Goal: Task Accomplishment & Management: Manage account settings

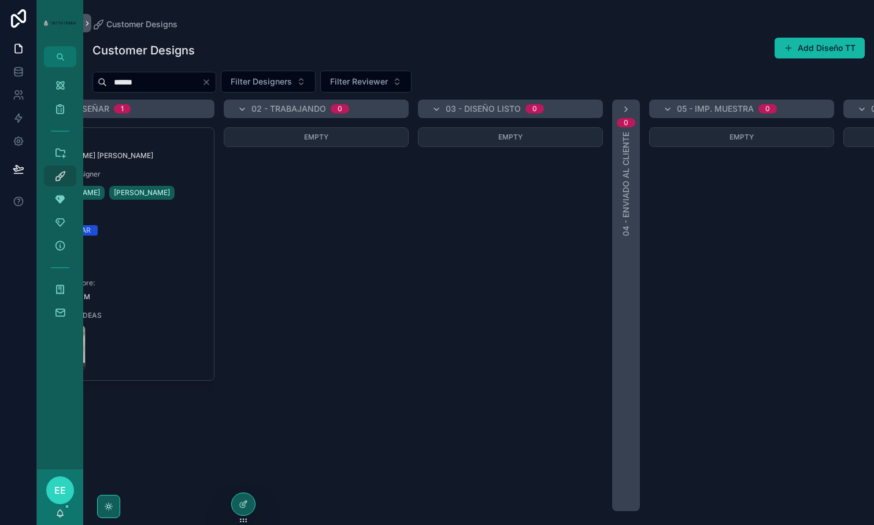
scroll to position [0, 8]
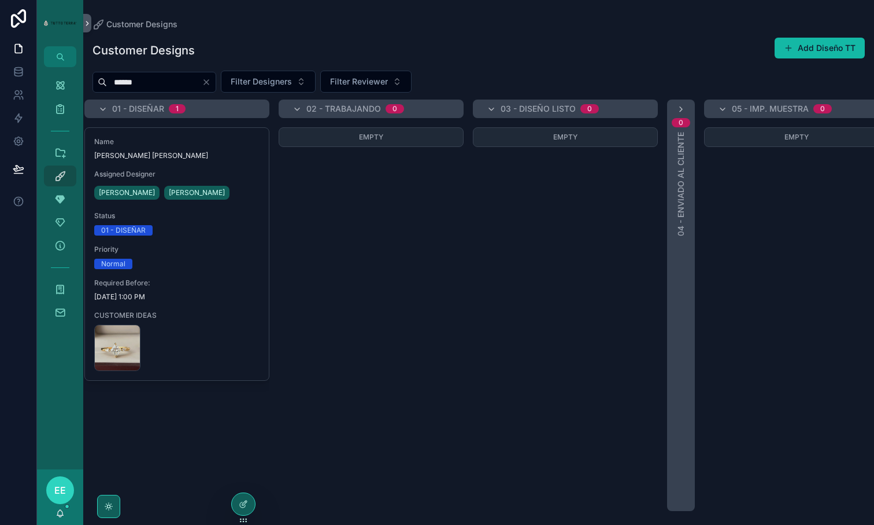
click at [211, 84] on icon "Clear" at bounding box center [206, 81] width 9 height 9
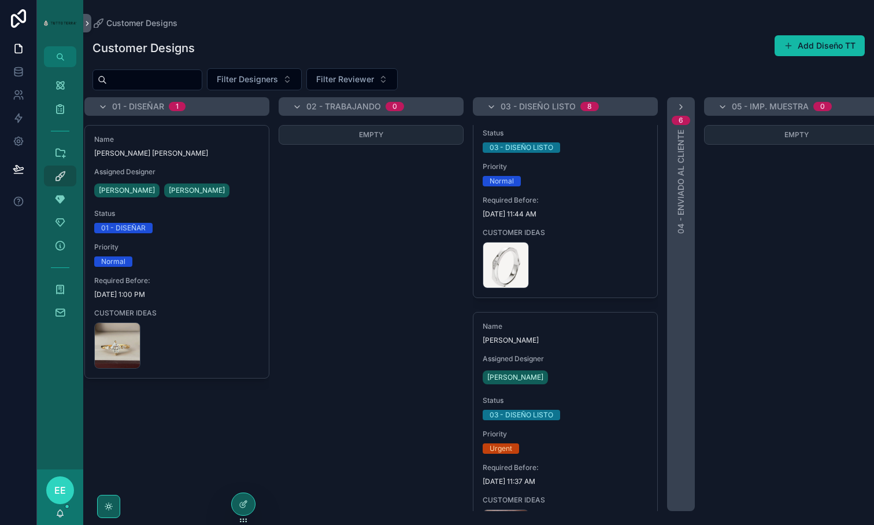
scroll to position [565, 0]
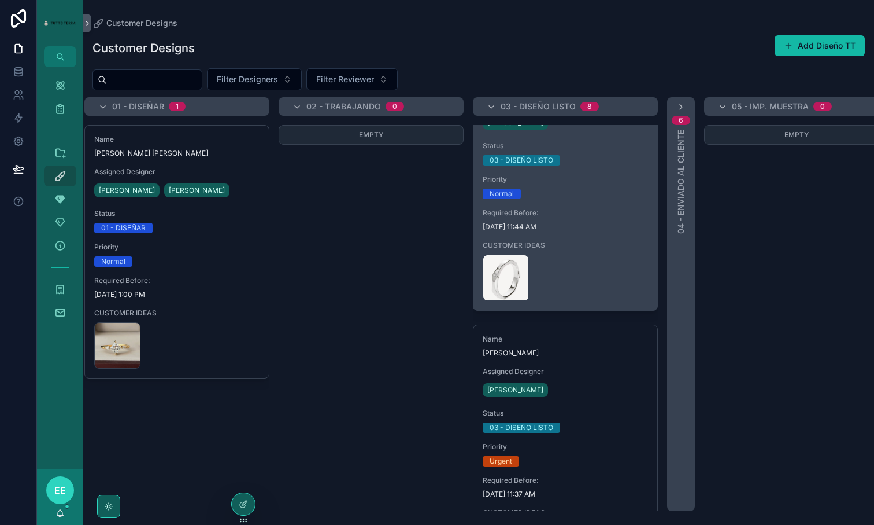
click at [592, 227] on span "[DATE] 11:44 AM" at bounding box center [565, 226] width 165 height 9
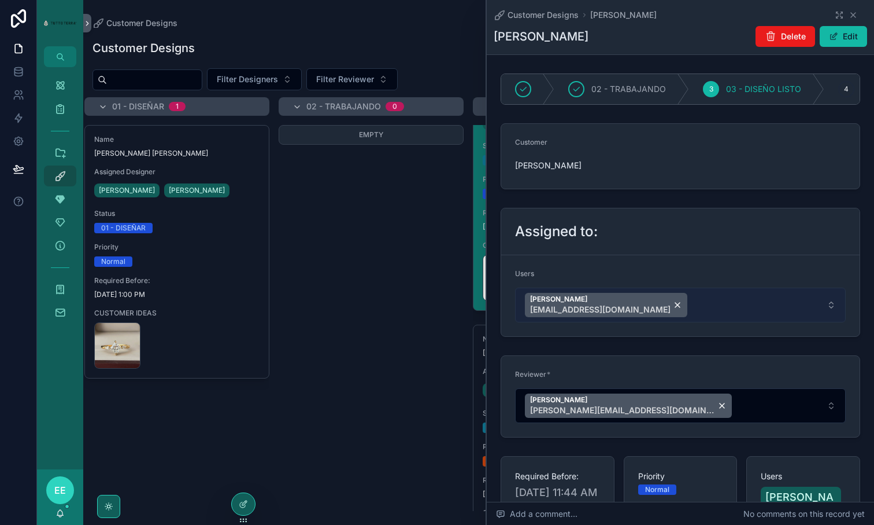
click at [703, 304] on button "[PERSON_NAME] [EMAIL_ADDRESS][DOMAIN_NAME]" at bounding box center [680, 304] width 331 height 35
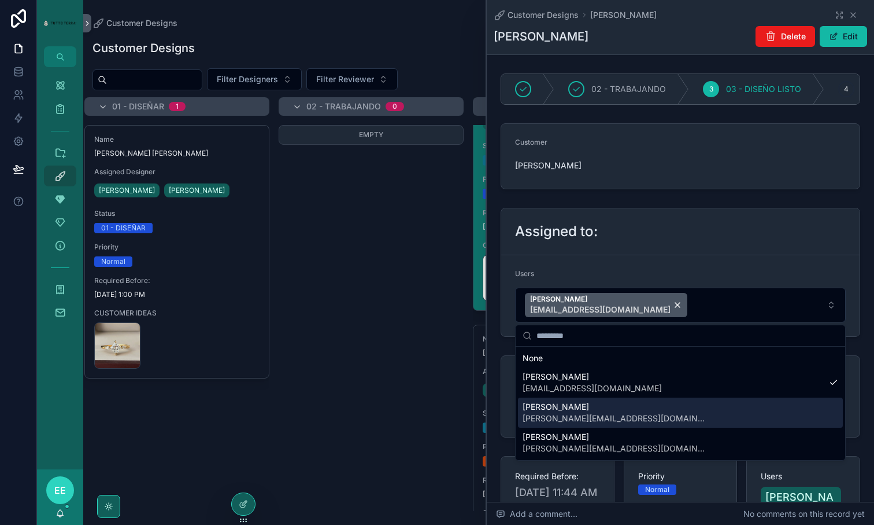
click at [618, 402] on div "[PERSON_NAME] [PERSON_NAME][EMAIL_ADDRESS][DOMAIN_NAME]" at bounding box center [680, 412] width 325 height 30
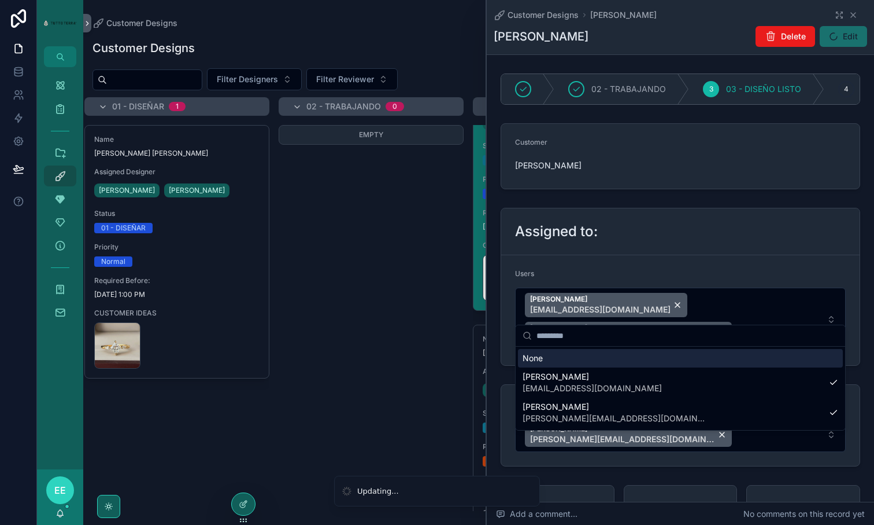
click at [655, 243] on div "Assigned to:" at bounding box center [680, 231] width 359 height 47
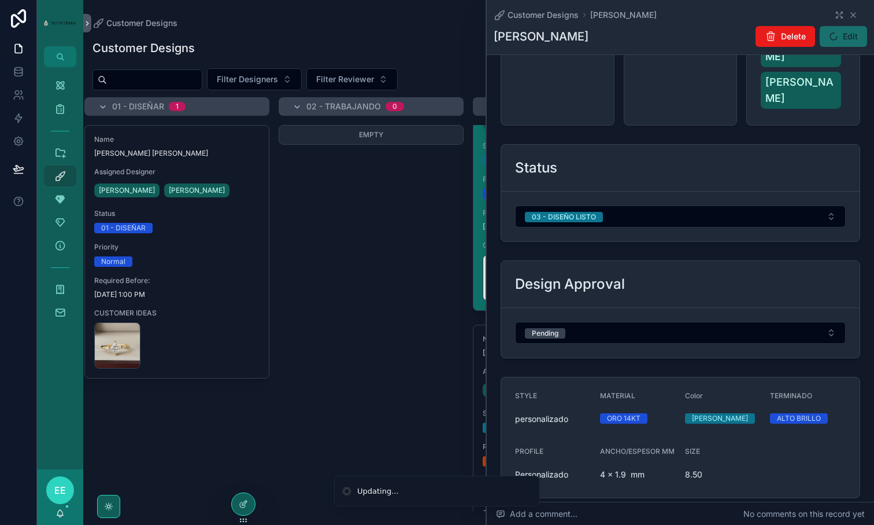
scroll to position [531, 0]
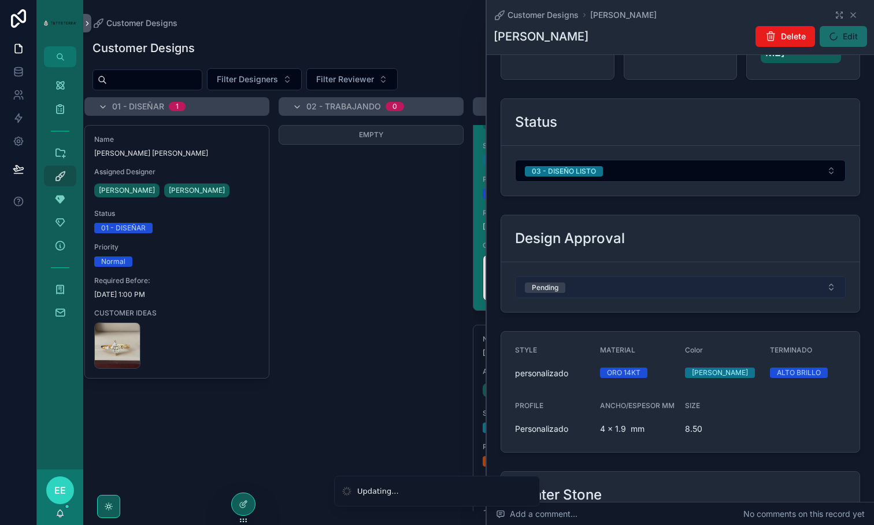
click at [629, 276] on button "Pending" at bounding box center [680, 287] width 331 height 22
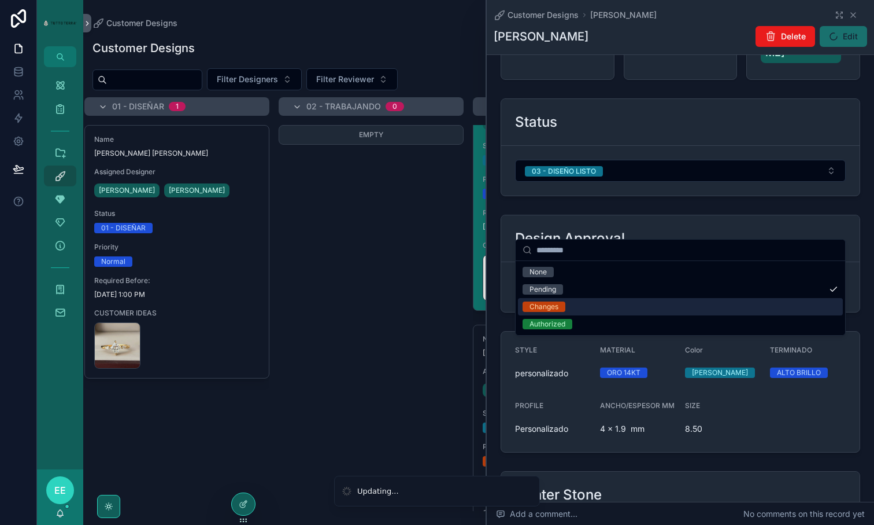
click at [576, 304] on div "Changes" at bounding box center [680, 306] width 325 height 17
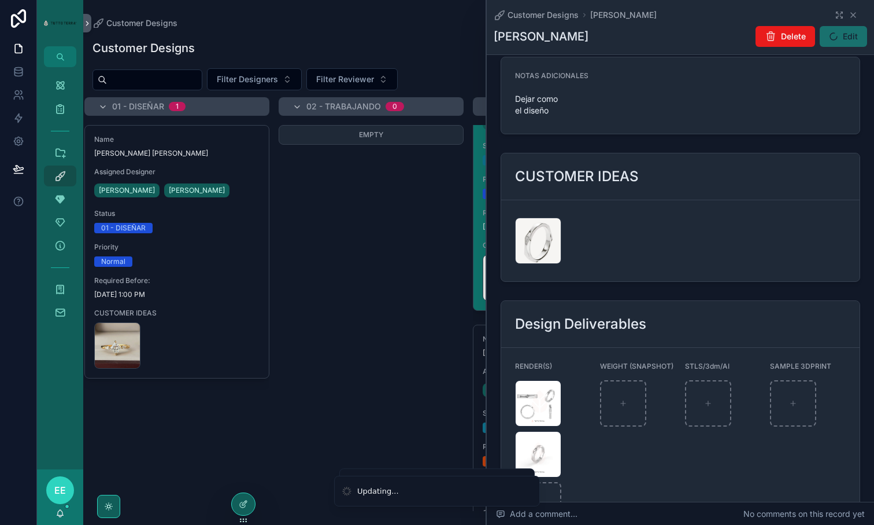
scroll to position [1308, 0]
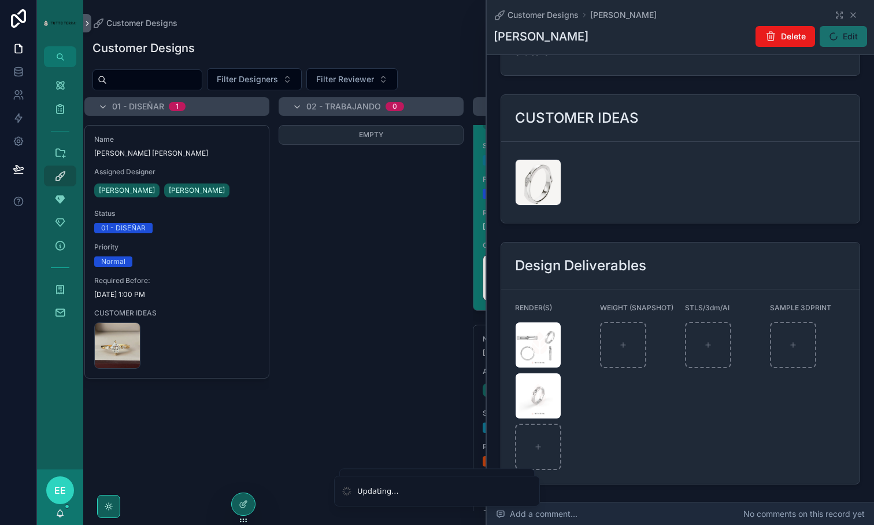
click at [677, 512] on div "Add a comment... No comments on this record yet" at bounding box center [680, 513] width 387 height 23
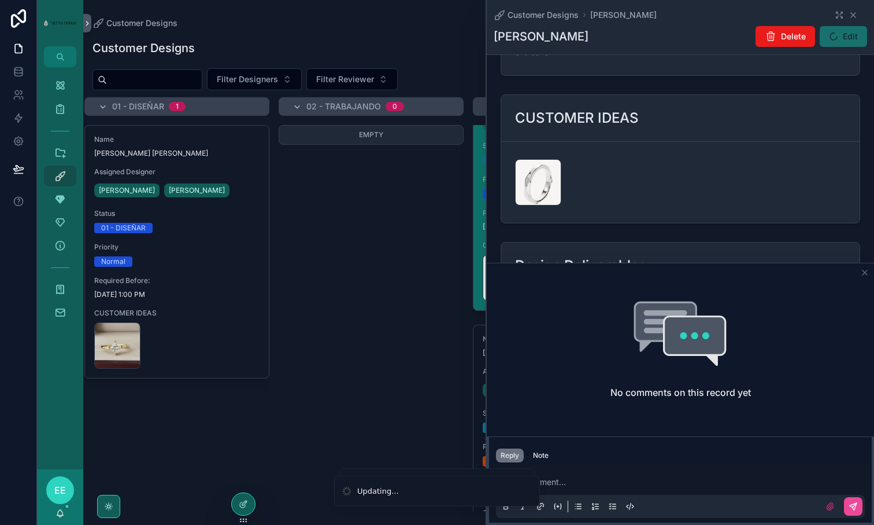
click at [583, 486] on p "scrollable content" at bounding box center [682, 482] width 369 height 12
click at [589, 481] on p "scrollable content" at bounding box center [682, 482] width 369 height 12
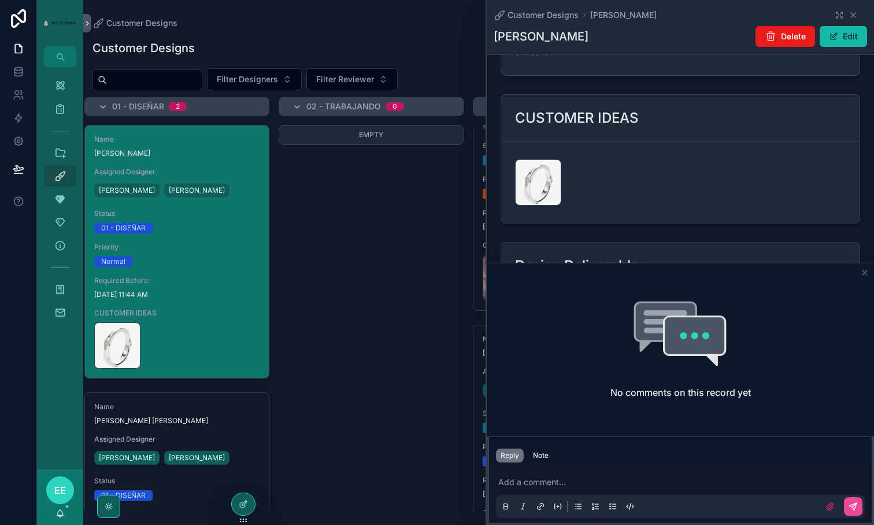
scroll to position [298, 0]
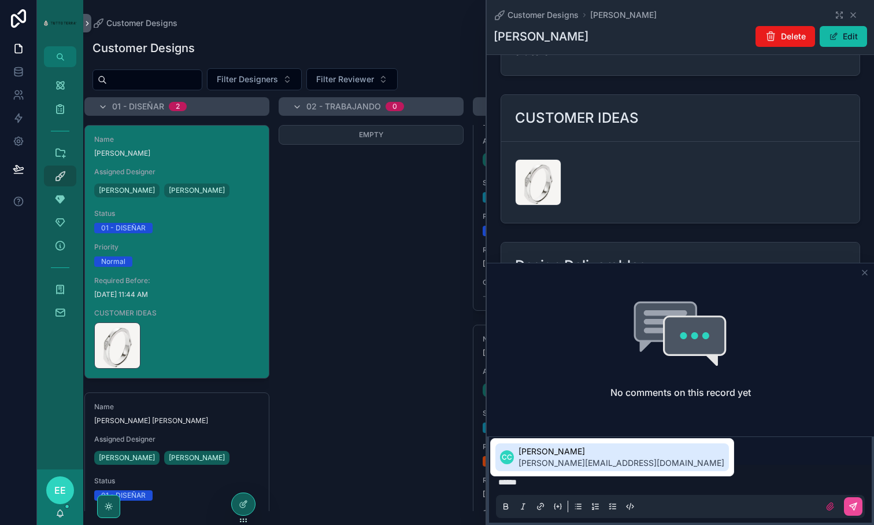
click at [546, 460] on span "[PERSON_NAME][EMAIL_ADDRESS][DOMAIN_NAME]" at bounding box center [622, 463] width 206 height 12
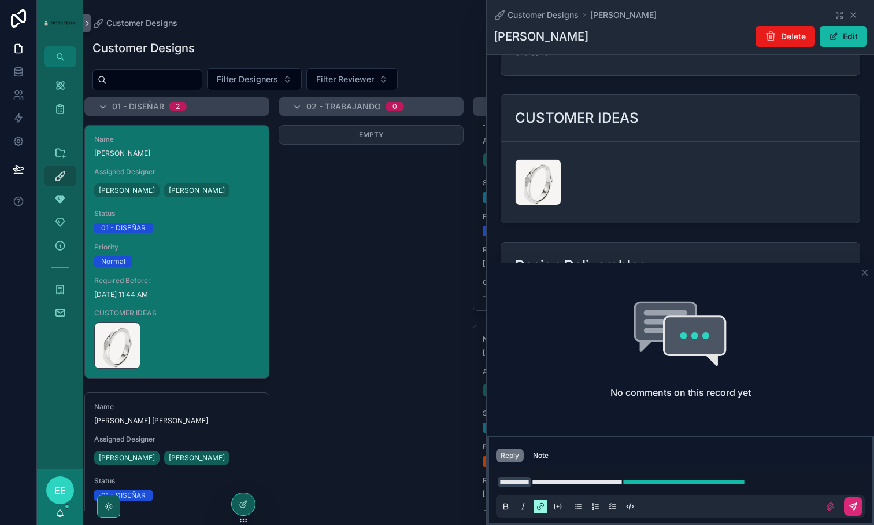
click at [850, 502] on icon "scrollable content" at bounding box center [853, 505] width 9 height 9
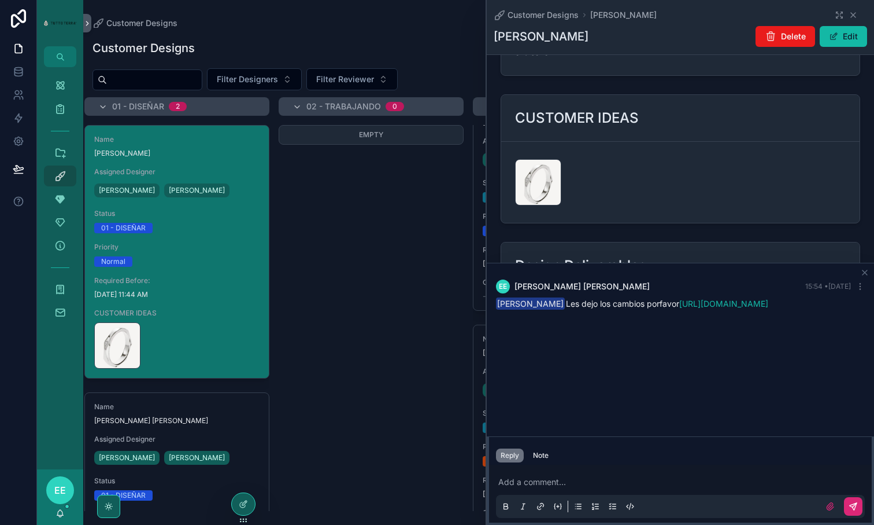
click at [559, 485] on p "scrollable content" at bounding box center [682, 482] width 369 height 12
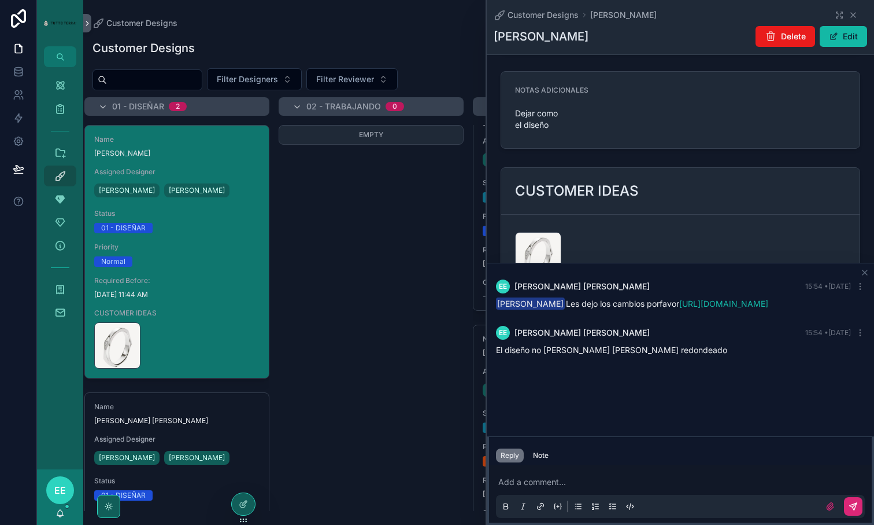
scroll to position [1165, 0]
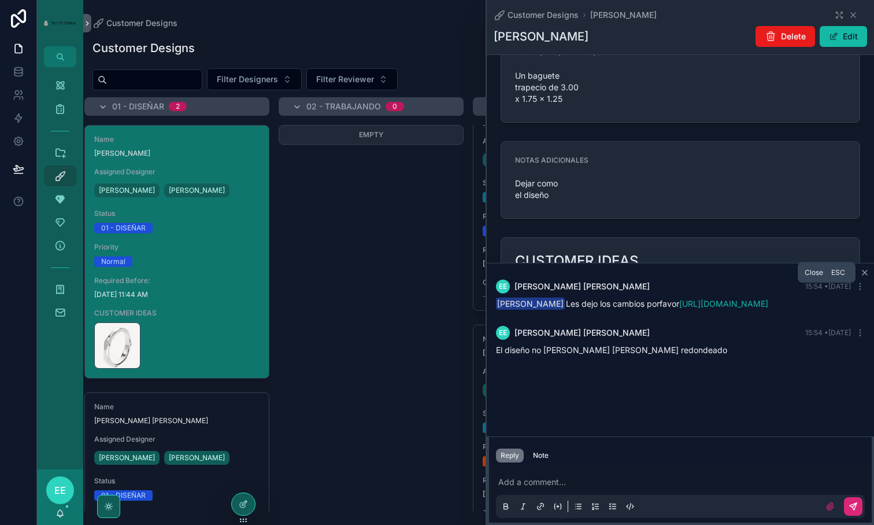
click at [867, 272] on icon "scrollable content" at bounding box center [865, 272] width 9 height 9
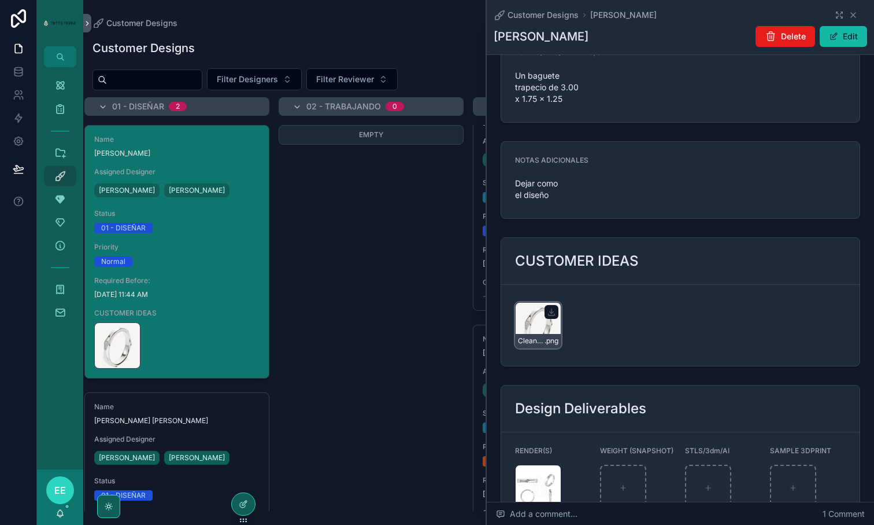
click at [541, 302] on div "CleanShot-2025-09-10-at-11.30.18@2x .png" at bounding box center [538, 325] width 46 height 46
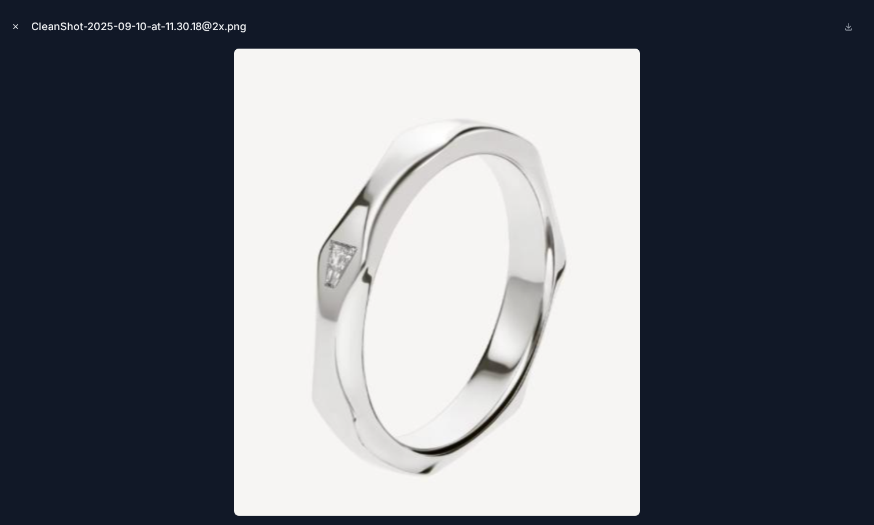
click at [17, 25] on icon "Close modal" at bounding box center [16, 27] width 8 height 8
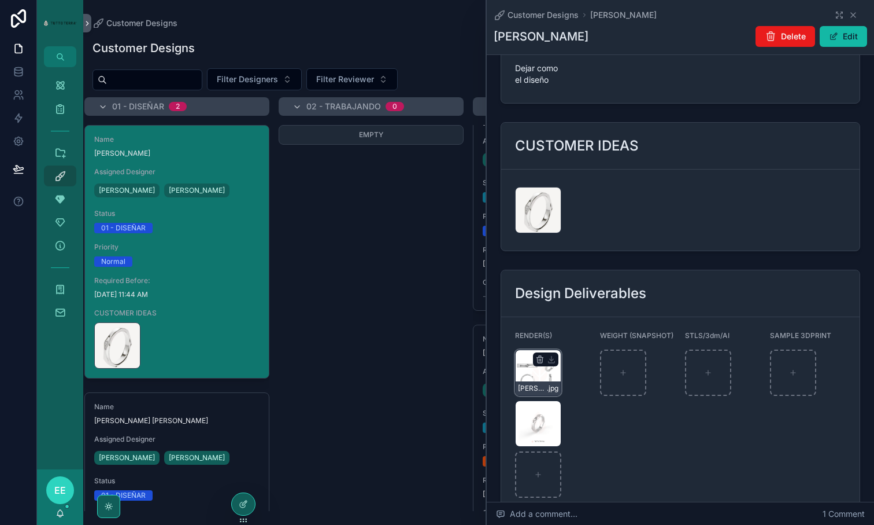
scroll to position [1308, 0]
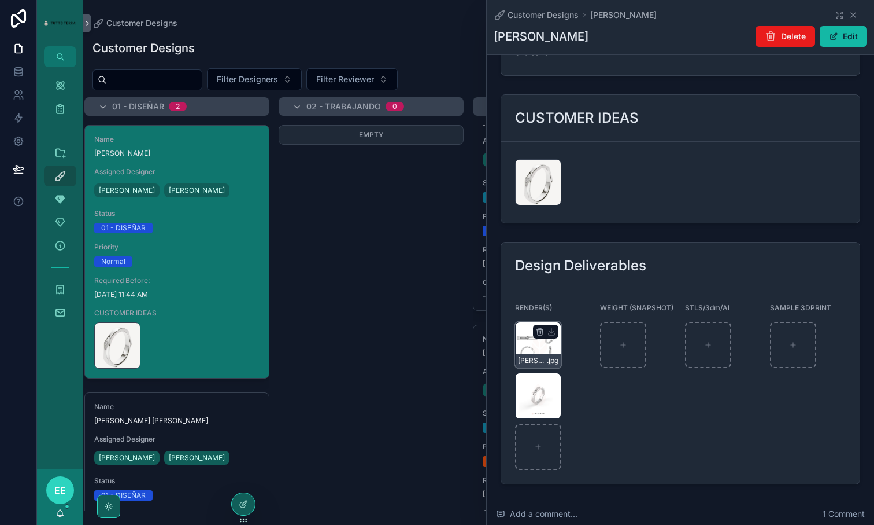
click at [532, 322] on div "[PERSON_NAME]-(1) .jpg" at bounding box center [538, 345] width 46 height 46
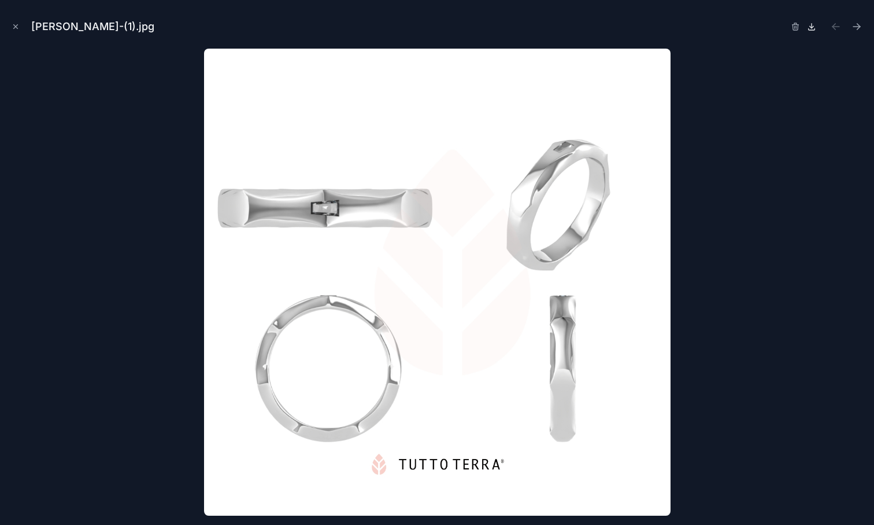
click at [810, 29] on icon at bounding box center [811, 26] width 9 height 9
click at [16, 29] on icon "Close modal" at bounding box center [16, 27] width 8 height 8
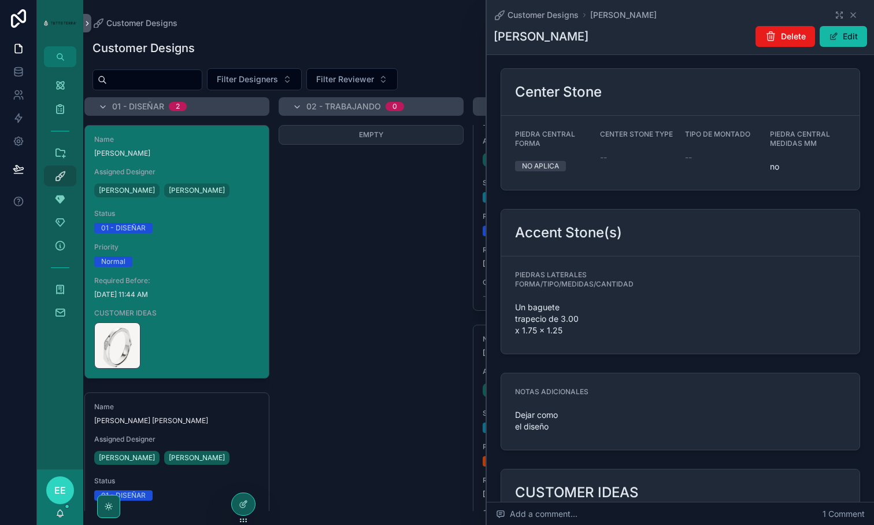
scroll to position [1218, 0]
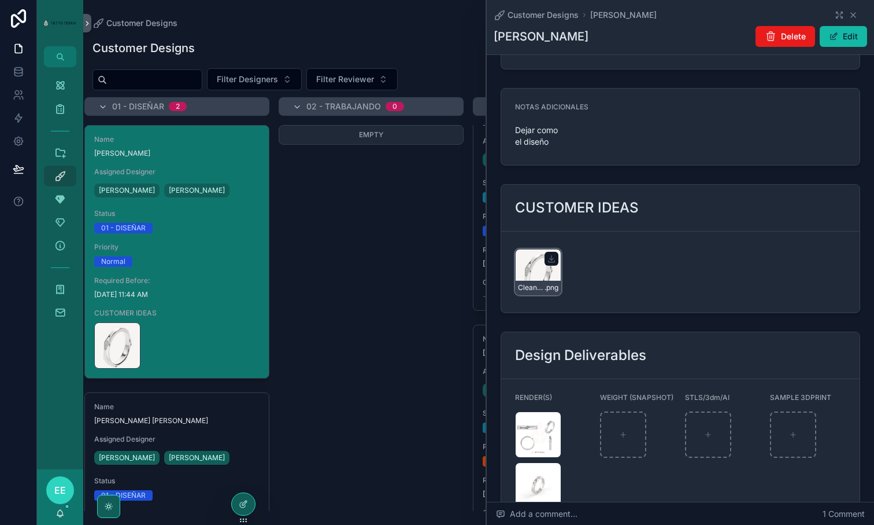
click at [536, 249] on div "CleanShot-2025-09-10-at-11.30.18@2x .png" at bounding box center [538, 272] width 46 height 46
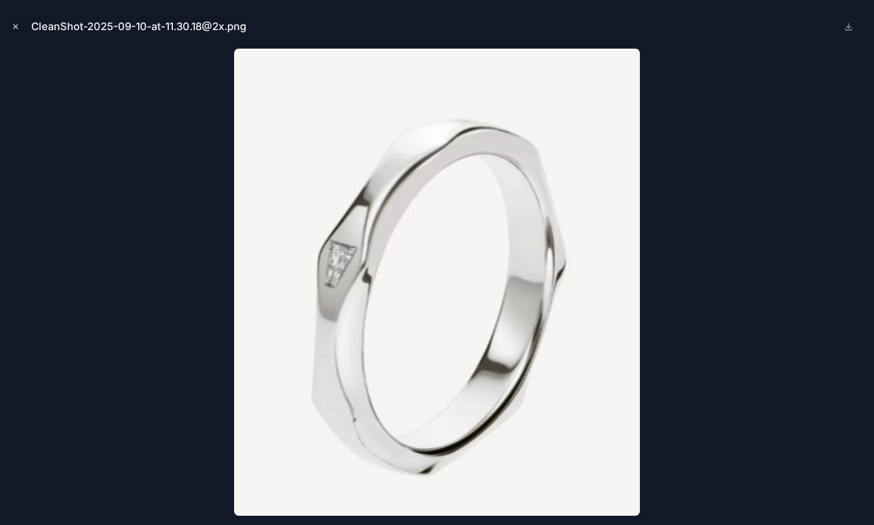
click at [19, 27] on icon "Close modal" at bounding box center [16, 27] width 8 height 8
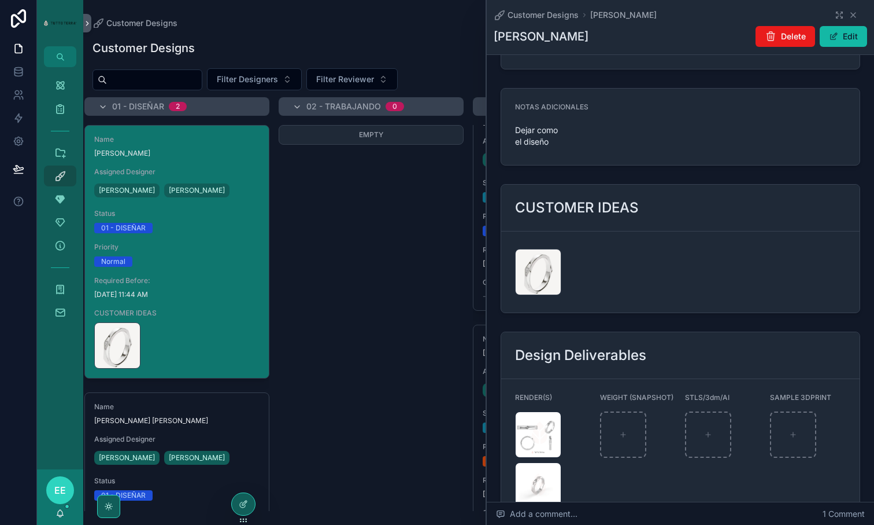
scroll to position [1308, 0]
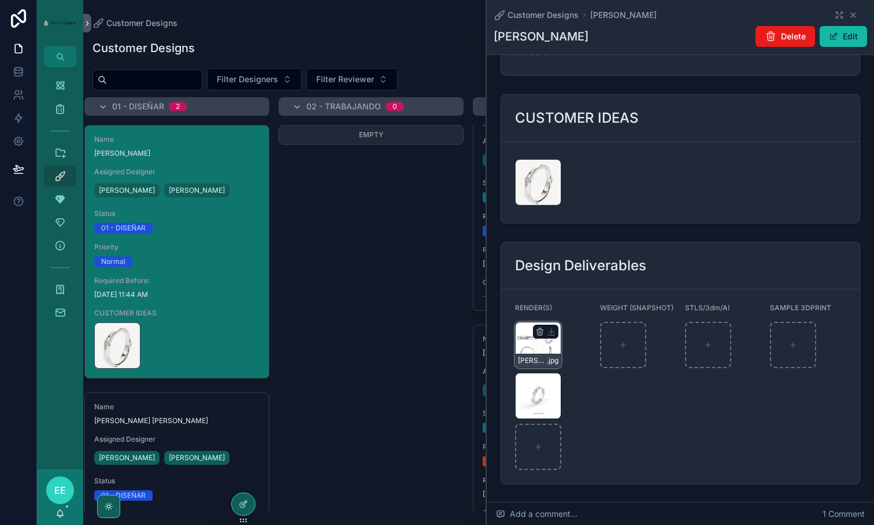
click at [531, 322] on div "[PERSON_NAME]-(1) .jpg" at bounding box center [538, 345] width 46 height 46
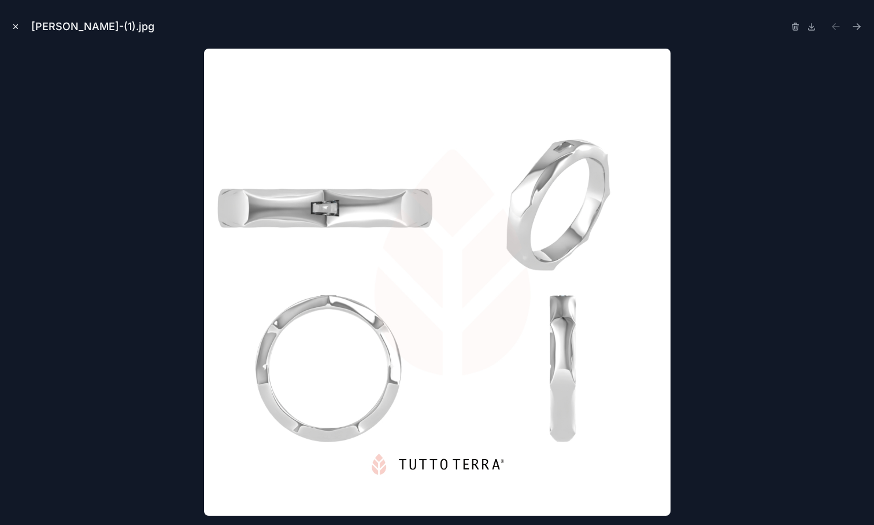
click at [14, 25] on icon "Close modal" at bounding box center [16, 27] width 8 height 8
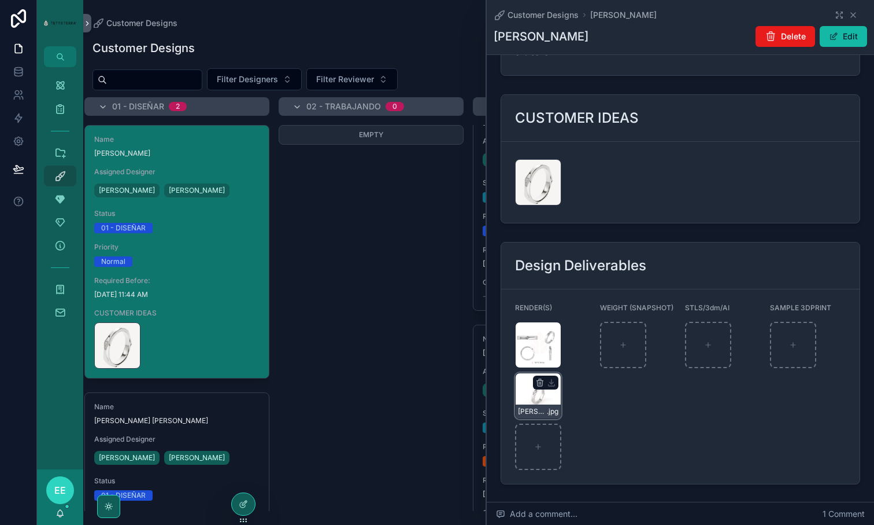
click at [536, 372] on div "[PERSON_NAME]-(2) .jpg" at bounding box center [538, 395] width 46 height 46
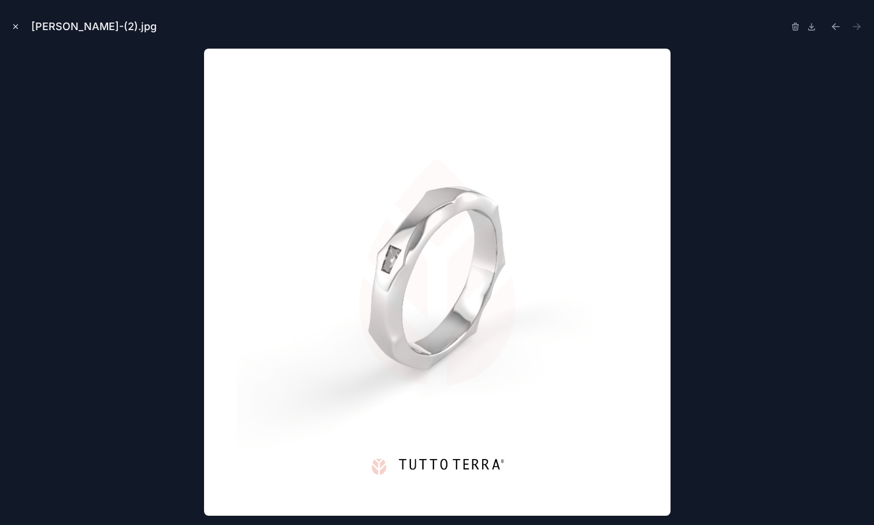
click at [14, 25] on icon "Close modal" at bounding box center [16, 27] width 4 height 4
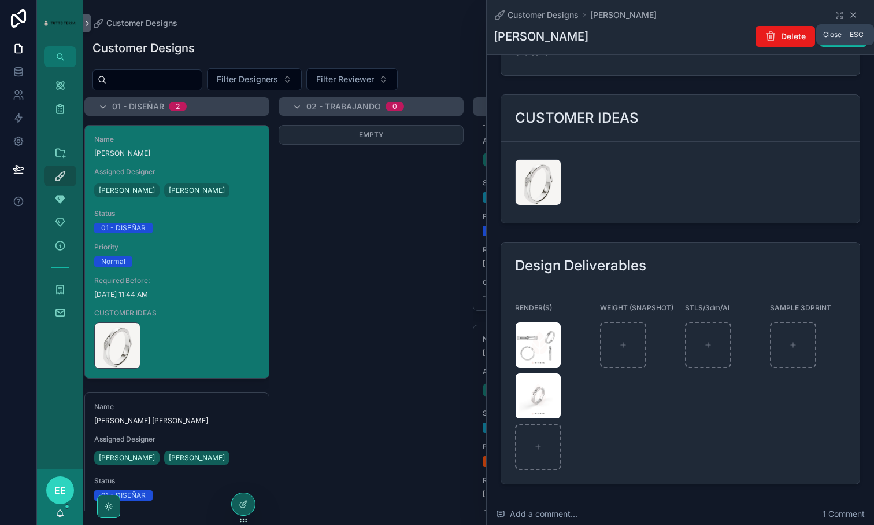
click at [855, 13] on icon "scrollable content" at bounding box center [853, 15] width 5 height 5
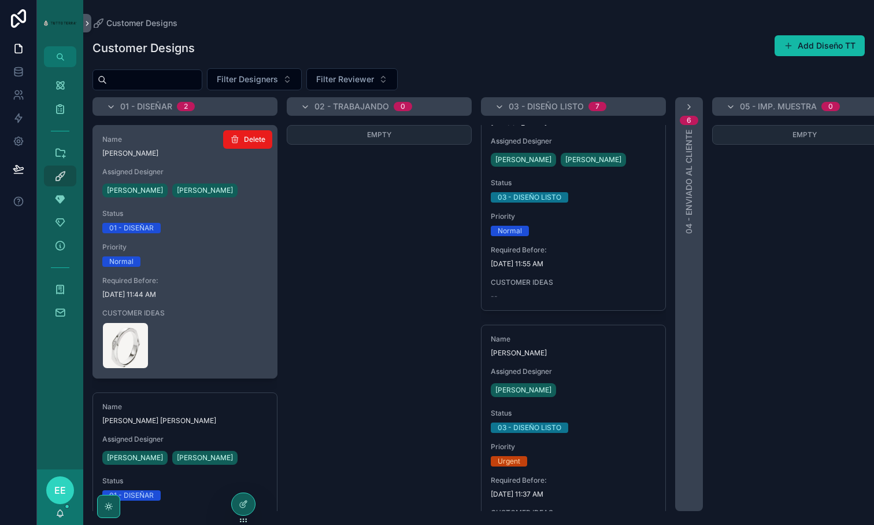
click at [215, 305] on div "Name [PERSON_NAME] Assigned Designer [PERSON_NAME] [PERSON_NAME] Status 01 - DI…" at bounding box center [185, 251] width 184 height 252
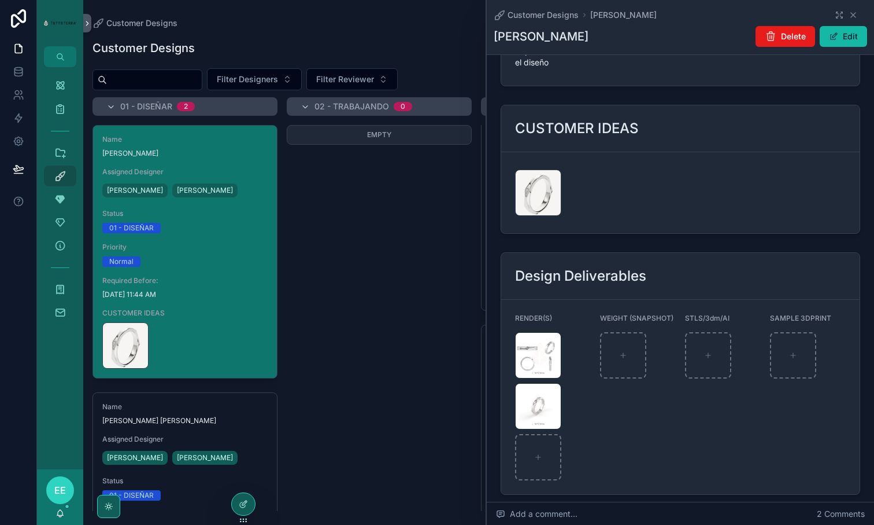
scroll to position [1308, 0]
